Goal: Task Accomplishment & Management: Use online tool/utility

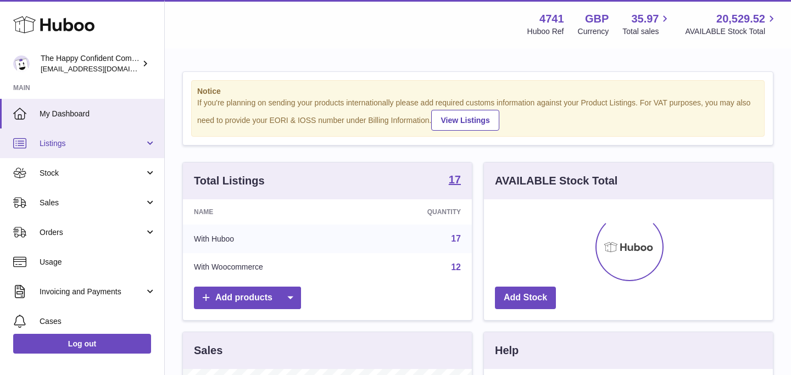
scroll to position [171, 289]
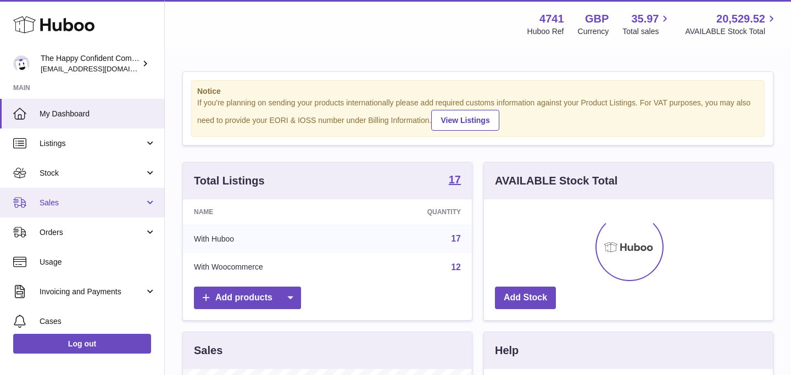
click at [57, 199] on span "Sales" at bounding box center [92, 203] width 105 height 10
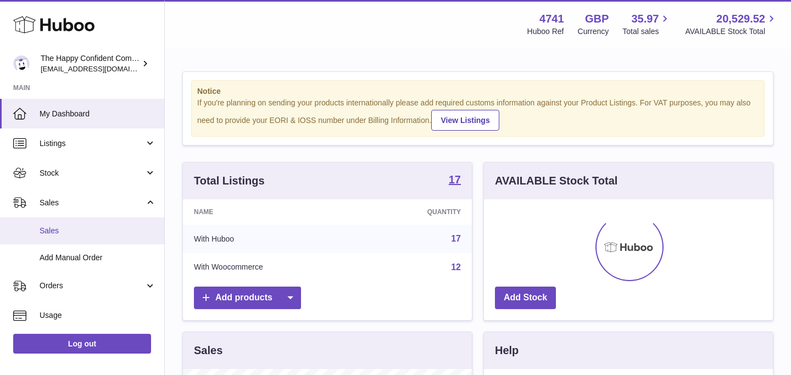
click at [48, 232] on span "Sales" at bounding box center [98, 231] width 116 height 10
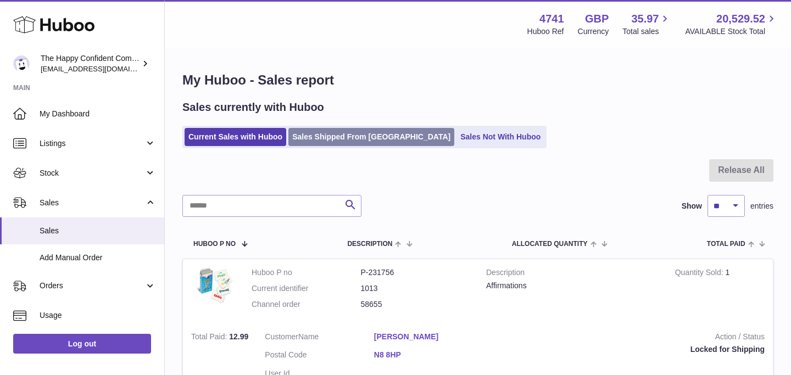
click at [323, 134] on link "Sales Shipped From [GEOGRAPHIC_DATA]" at bounding box center [371, 137] width 166 height 18
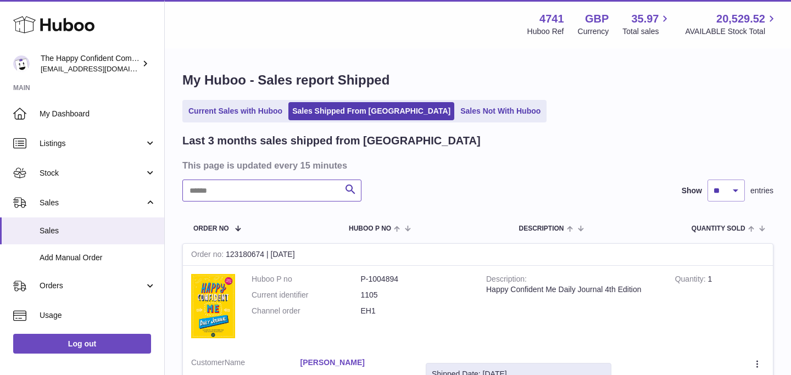
click at [223, 189] on input "text" at bounding box center [271, 191] width 179 height 22
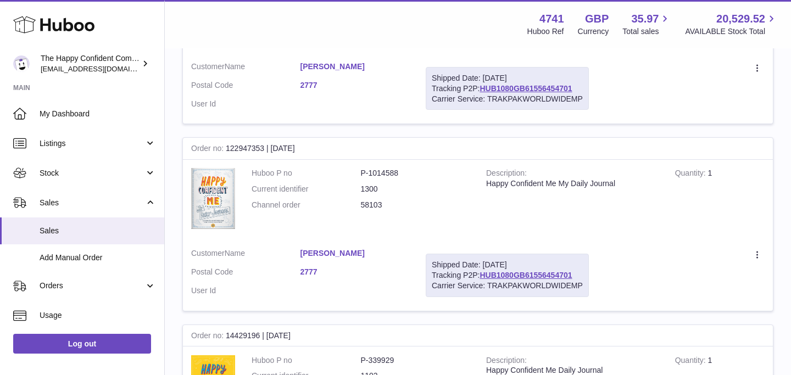
scroll to position [276, 0]
click at [508, 274] on link "HUB1080GB61556454701" at bounding box center [525, 275] width 92 height 9
drag, startPoint x: 431, startPoint y: 264, endPoint x: 588, endPoint y: 287, distance: 158.6
click at [588, 287] on td "Shipped Date: [DATE] Tracking P2P: HUB1080GB61556454701 Carrier Service: TRAKPA…" at bounding box center [507, 275] width 180 height 71
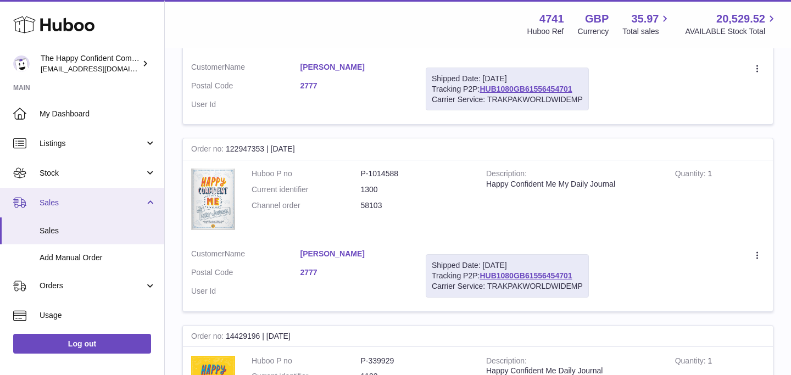
copy div "Shipped Date: [DATE] Tracking P2P: HUB1080GB61556454701 Carrier Service: TRAKPA…"
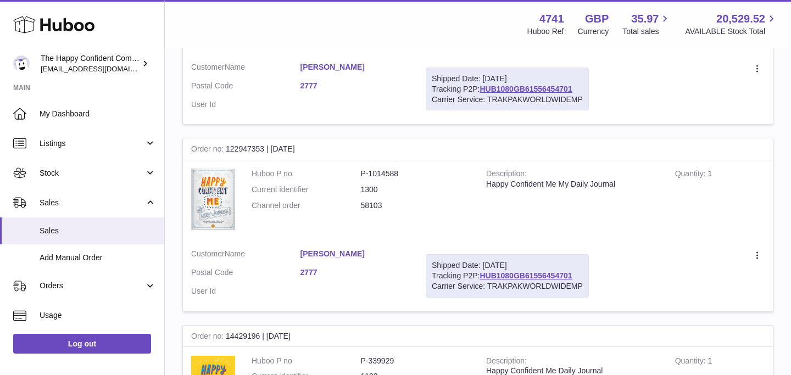
click at [319, 251] on link "[PERSON_NAME]" at bounding box center [354, 254] width 109 height 10
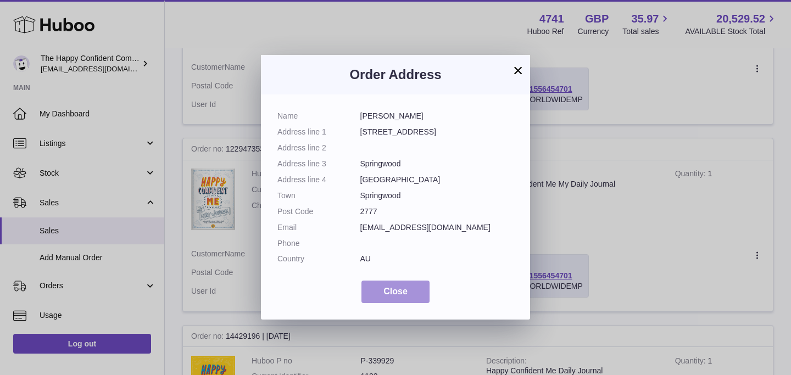
click at [401, 288] on span "Close" at bounding box center [395, 291] width 24 height 9
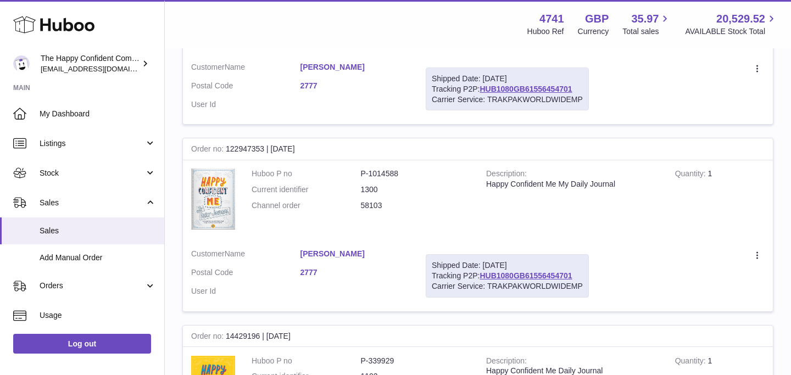
scroll to position [0, 0]
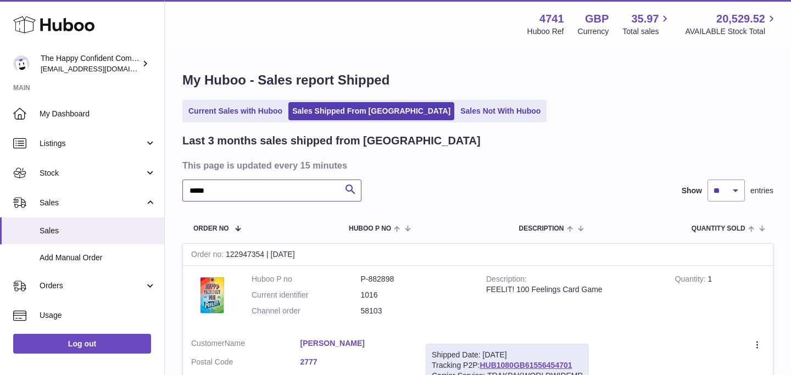
drag, startPoint x: 239, startPoint y: 191, endPoint x: 168, endPoint y: 191, distance: 70.8
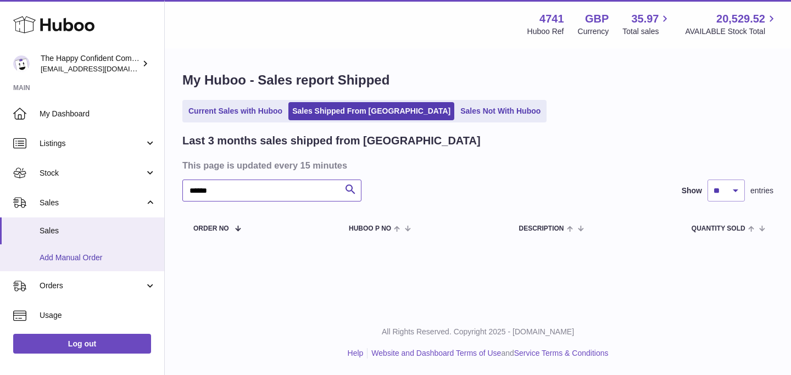
type input "******"
click at [66, 255] on span "Add Manual Order" at bounding box center [98, 258] width 116 height 10
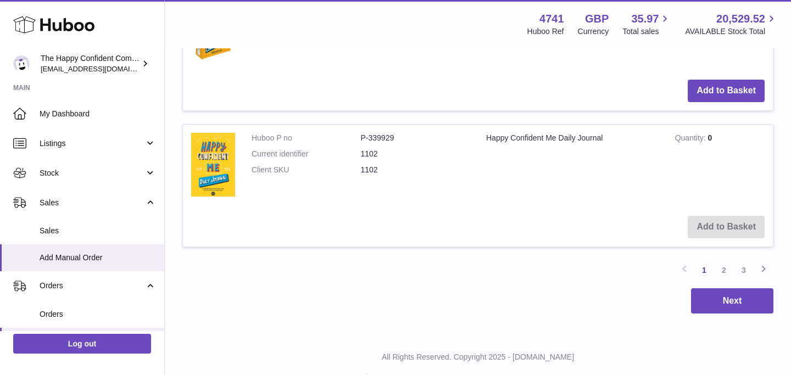
scroll to position [1351, 0]
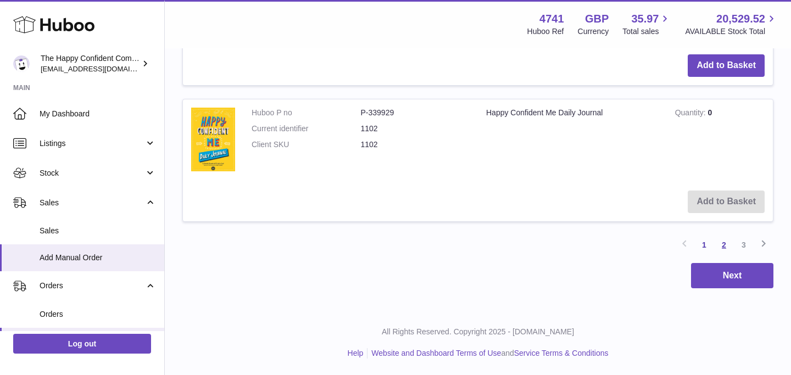
click at [722, 245] on link "2" at bounding box center [724, 245] width 20 height 20
